Goal: Transaction & Acquisition: Purchase product/service

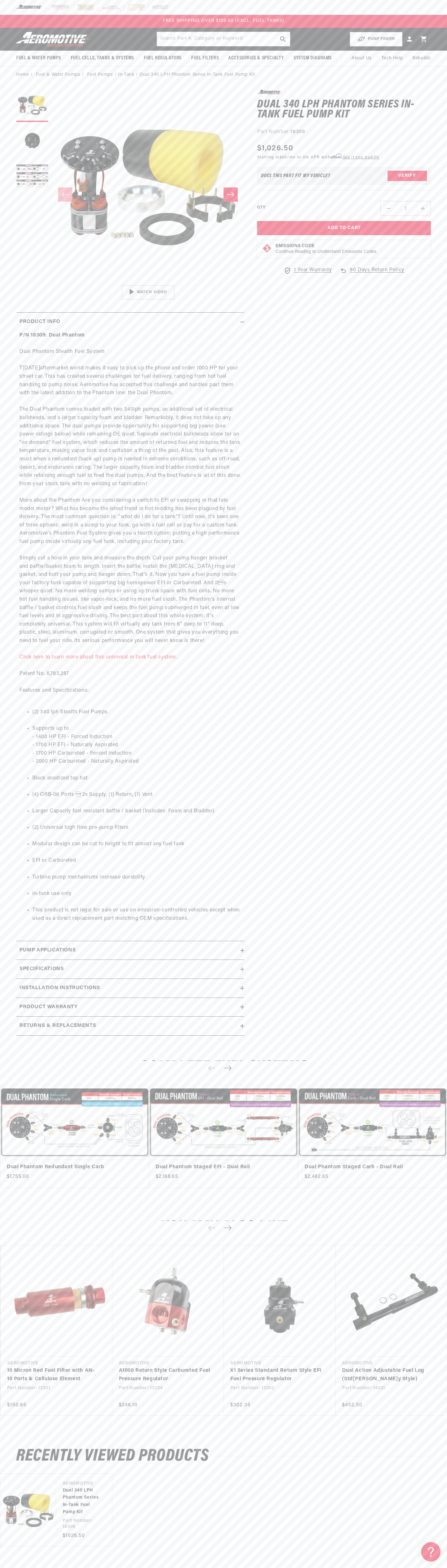
click at [390, 18] on div "FREE SHIPPING OVER $109.00 (EXCL. FUEL TANKS)" at bounding box center [223, 22] width 447 height 13
click at [446, 166] on section "0.0 star rating Write a review Dual 340 LPH Phantom Series In-Tank Fuel Pump Ki…" at bounding box center [223, 565] width 447 height 963
click at [241, 1563] on html "Skip to content Your cart Your cart is empty Loading... You may also like Subto…" at bounding box center [223, 784] width 447 height 1568
click at [2, 375] on section "0.0 star rating Write a review Dual 340 LPH Phantom Series In-Tank Fuel Pump Ki…" at bounding box center [223, 565] width 447 height 963
